Goal: Information Seeking & Learning: Learn about a topic

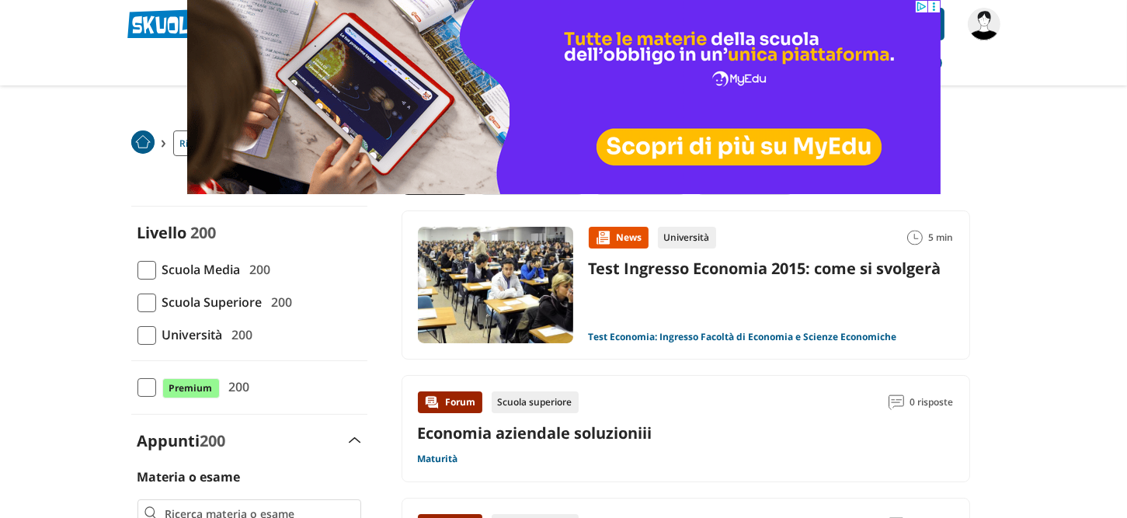
scroll to position [78, 0]
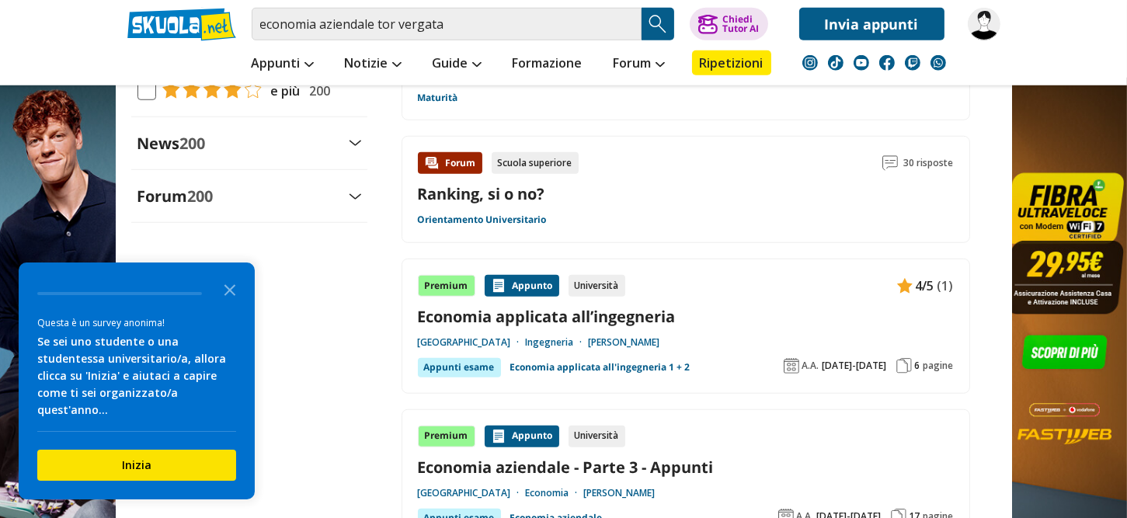
scroll to position [1863, 0]
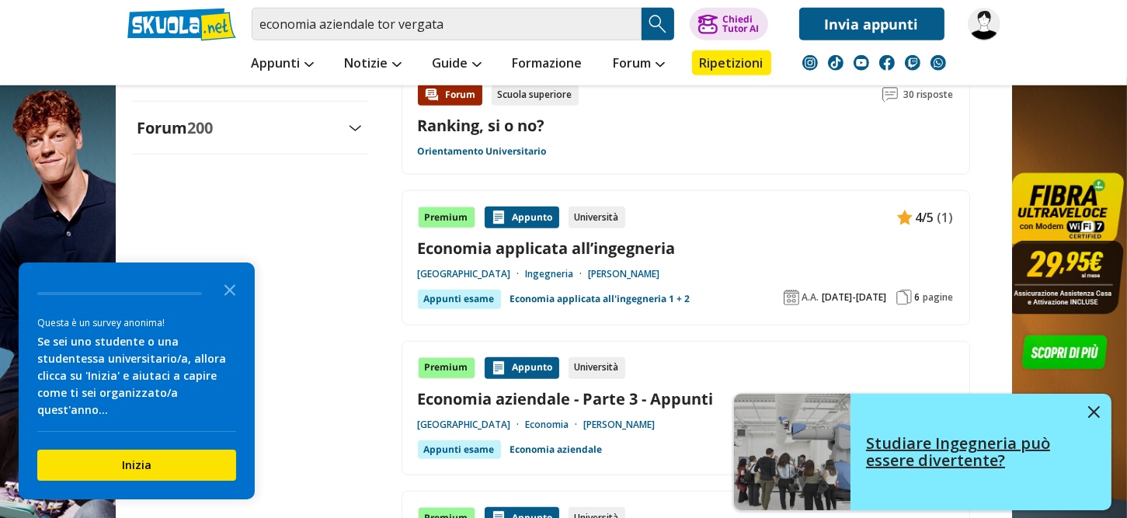
click at [1096, 417] on img at bounding box center [1094, 412] width 12 height 12
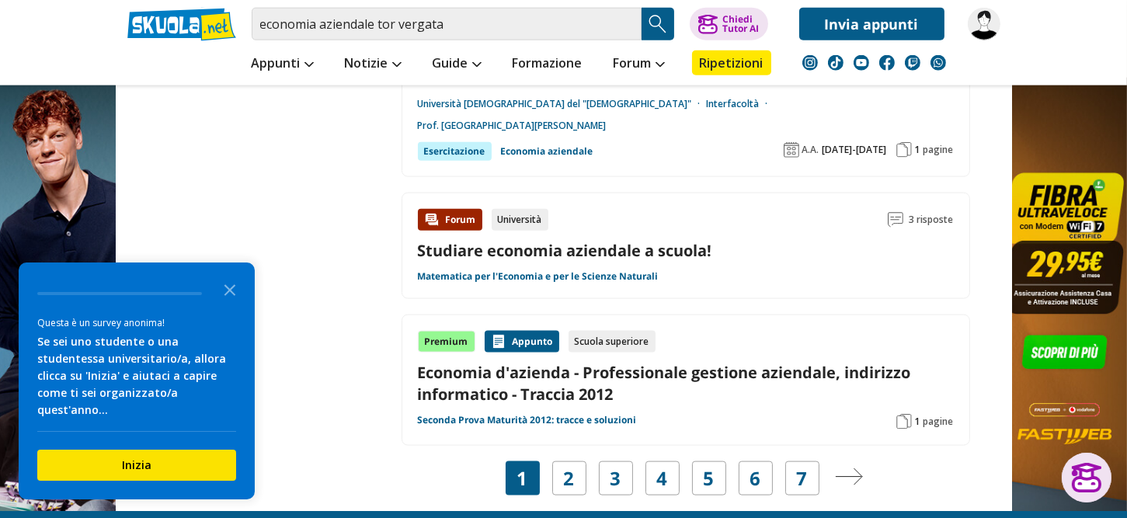
scroll to position [2640, 0]
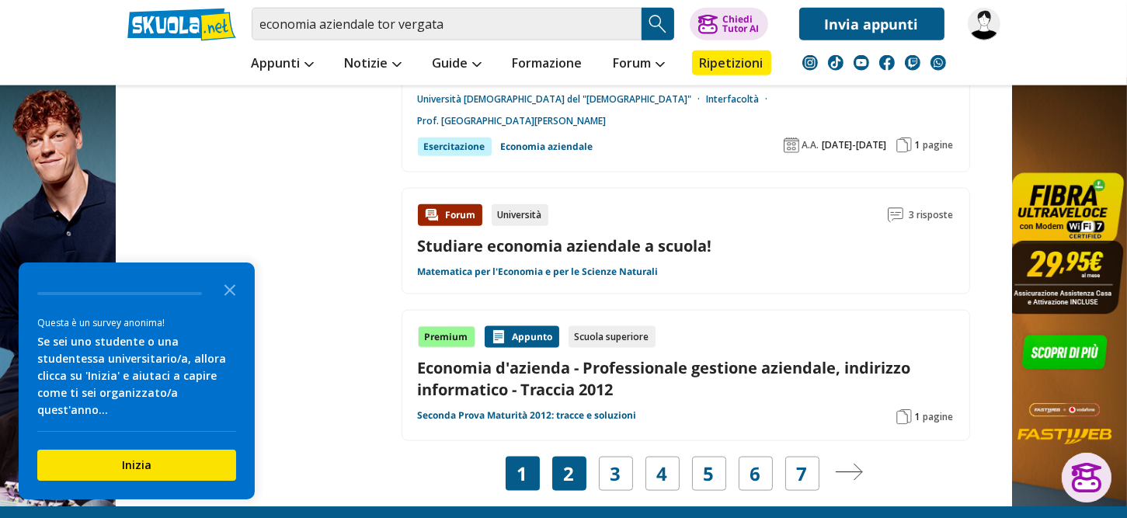
click at [571, 463] on link "2" at bounding box center [569, 474] width 11 height 22
click at [574, 457] on div "2" at bounding box center [569, 474] width 34 height 34
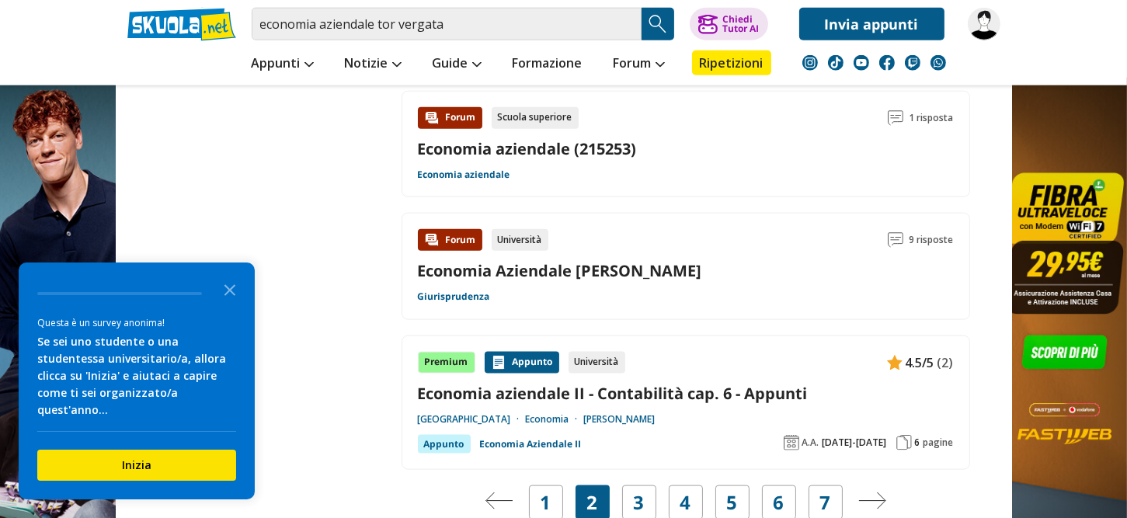
scroll to position [2562, 0]
click at [646, 485] on div "3" at bounding box center [639, 502] width 34 height 34
click at [641, 491] on link "3" at bounding box center [639, 502] width 11 height 22
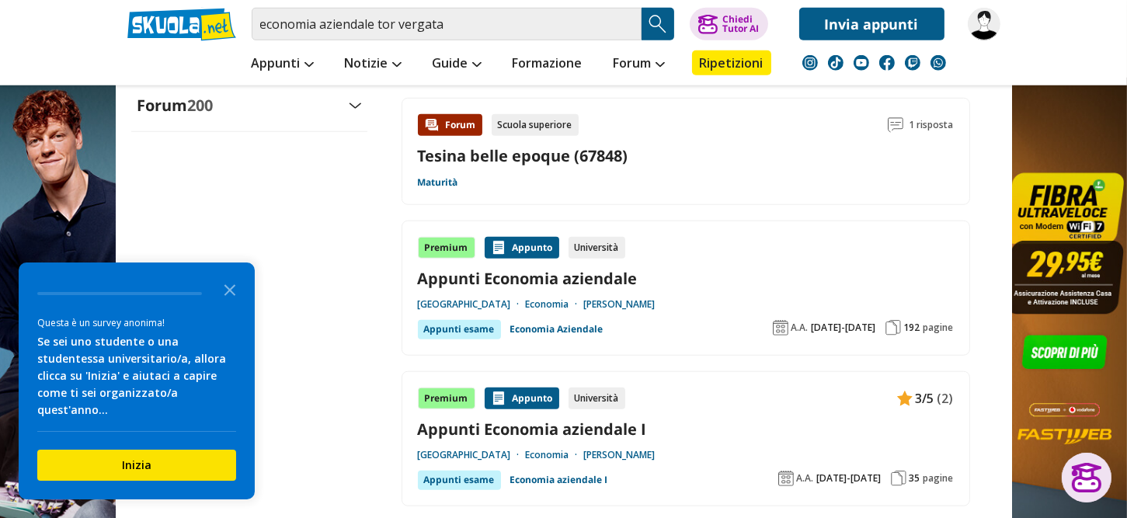
scroll to position [1708, 0]
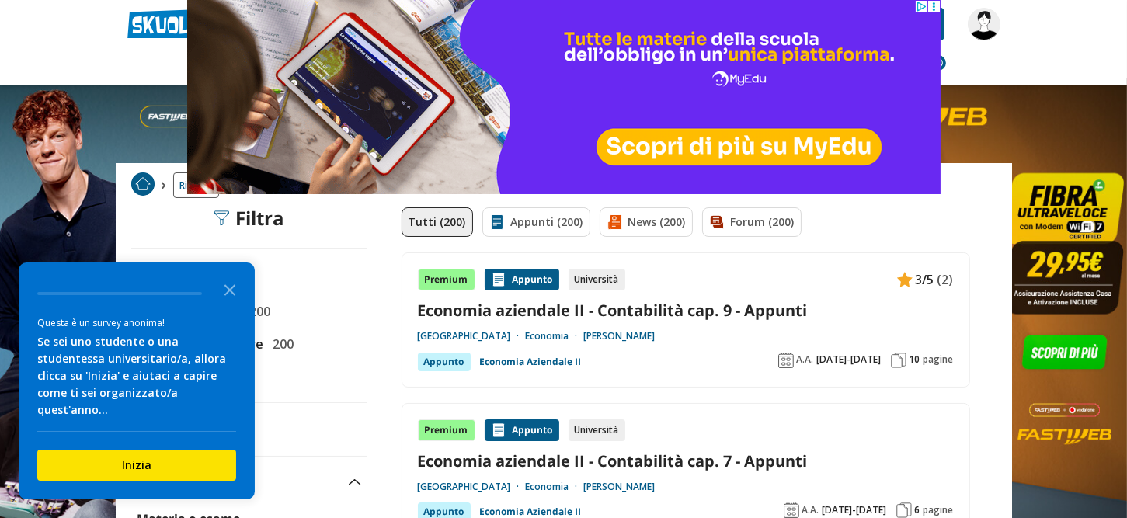
scroll to position [233, 0]
